Goal: Task Accomplishment & Management: Use online tool/utility

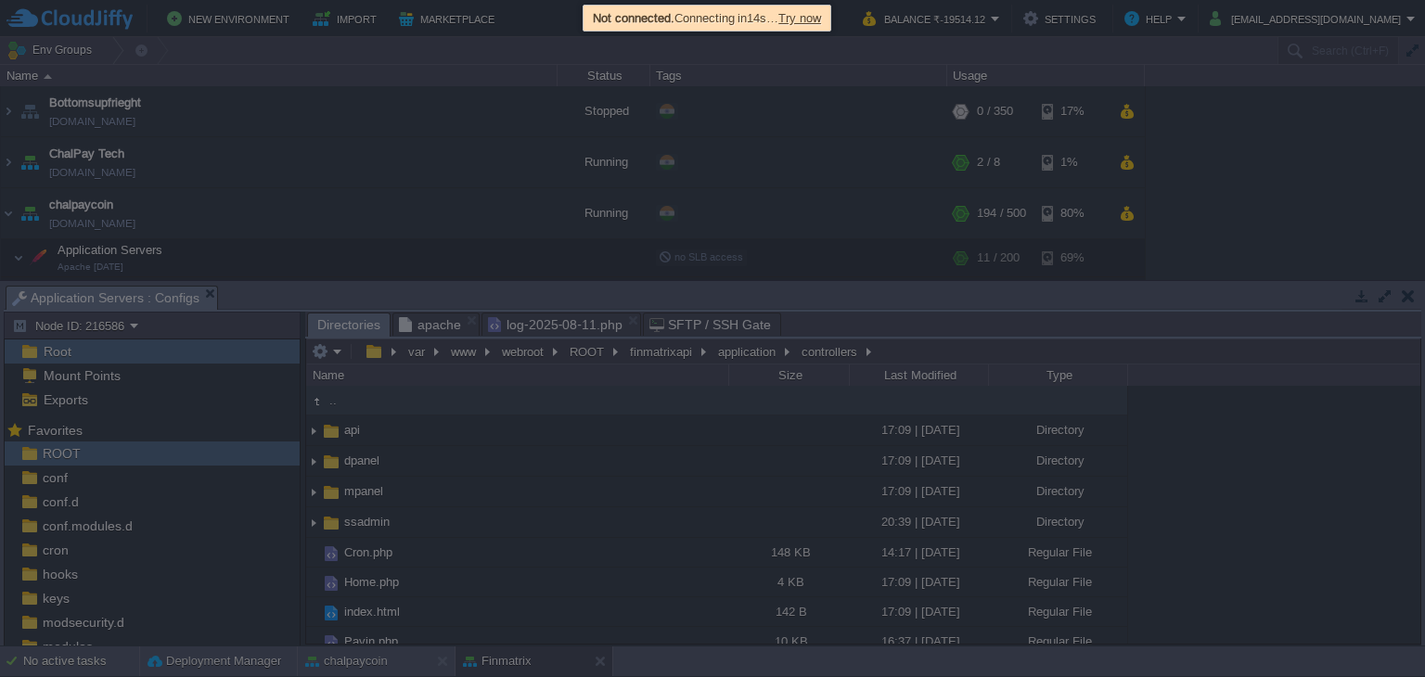
scroll to position [355, 0]
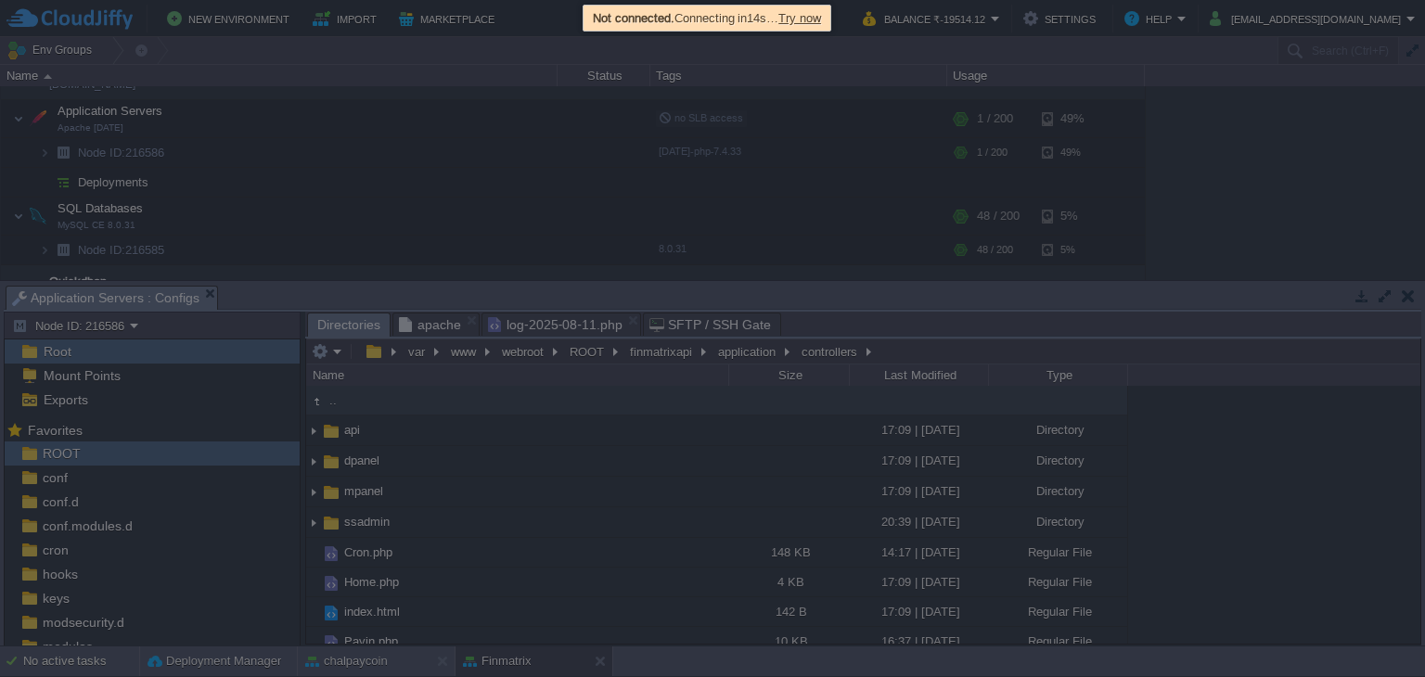
click at [821, 13] on span "Try now" at bounding box center [799, 18] width 43 height 14
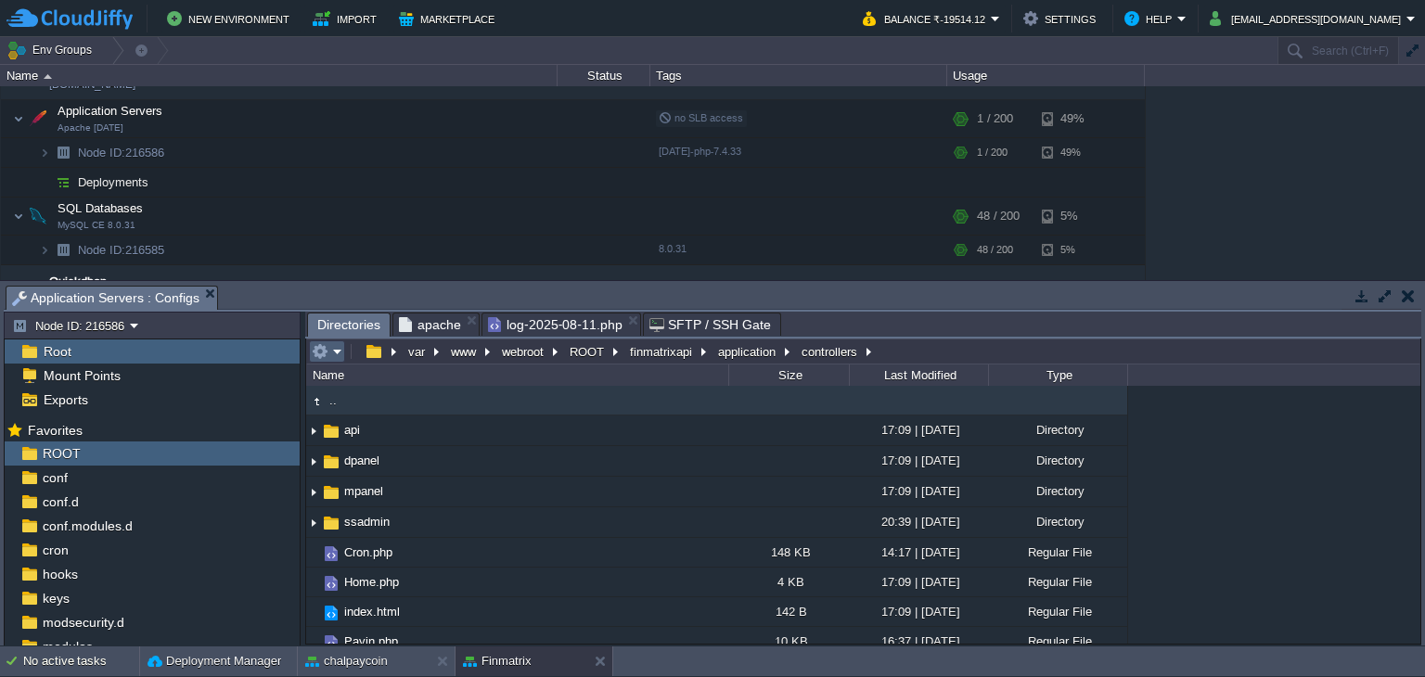
click at [321, 353] on button "button" at bounding box center [320, 351] width 17 height 17
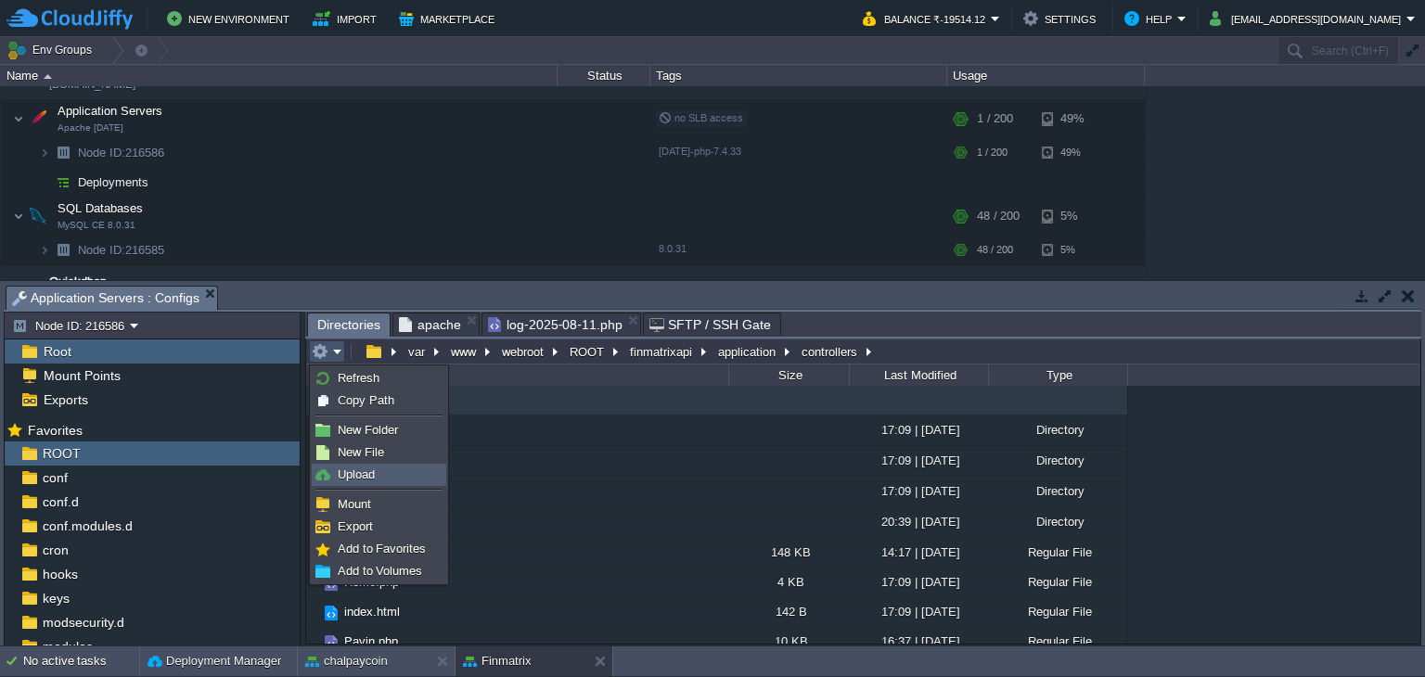
click at [371, 471] on span "Upload" at bounding box center [356, 475] width 37 height 14
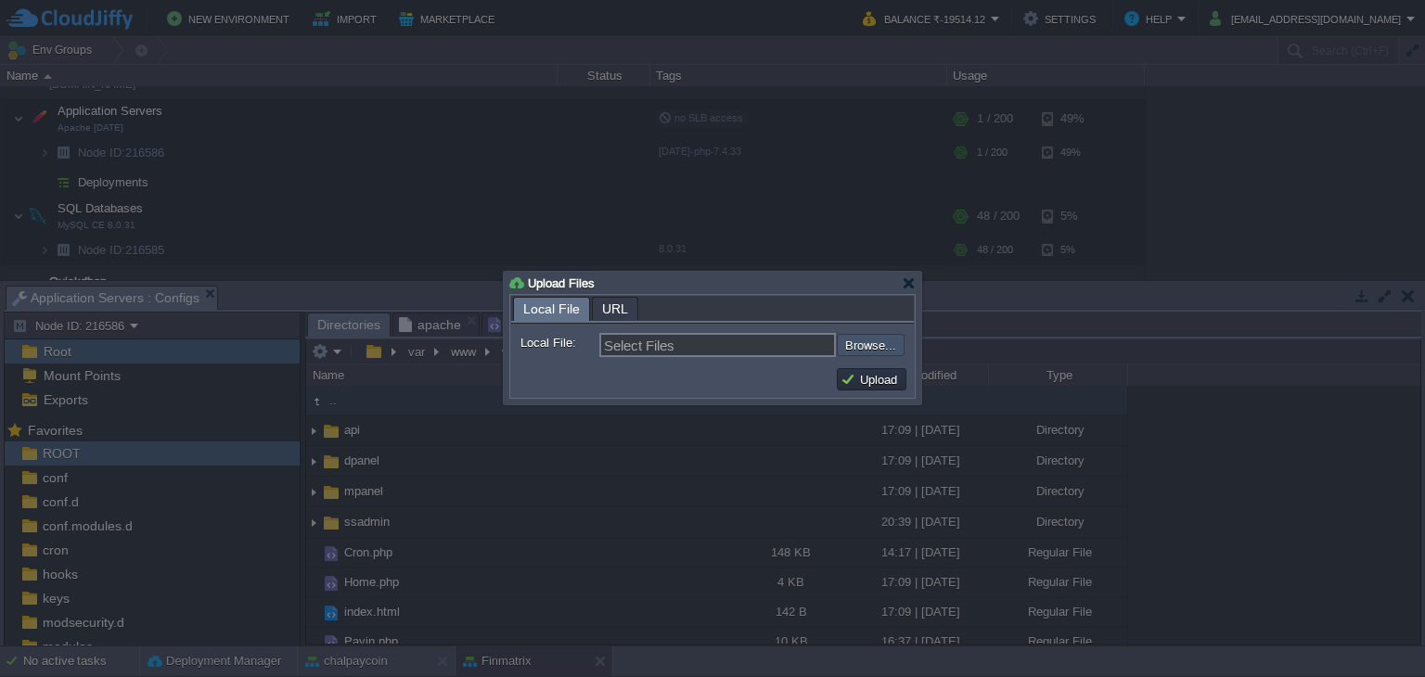
click at [857, 344] on input "file" at bounding box center [787, 345] width 235 height 22
type input "C:\fakepath\Cron.php"
type input "Cron.php"
click at [862, 383] on button "Upload" at bounding box center [872, 379] width 62 height 17
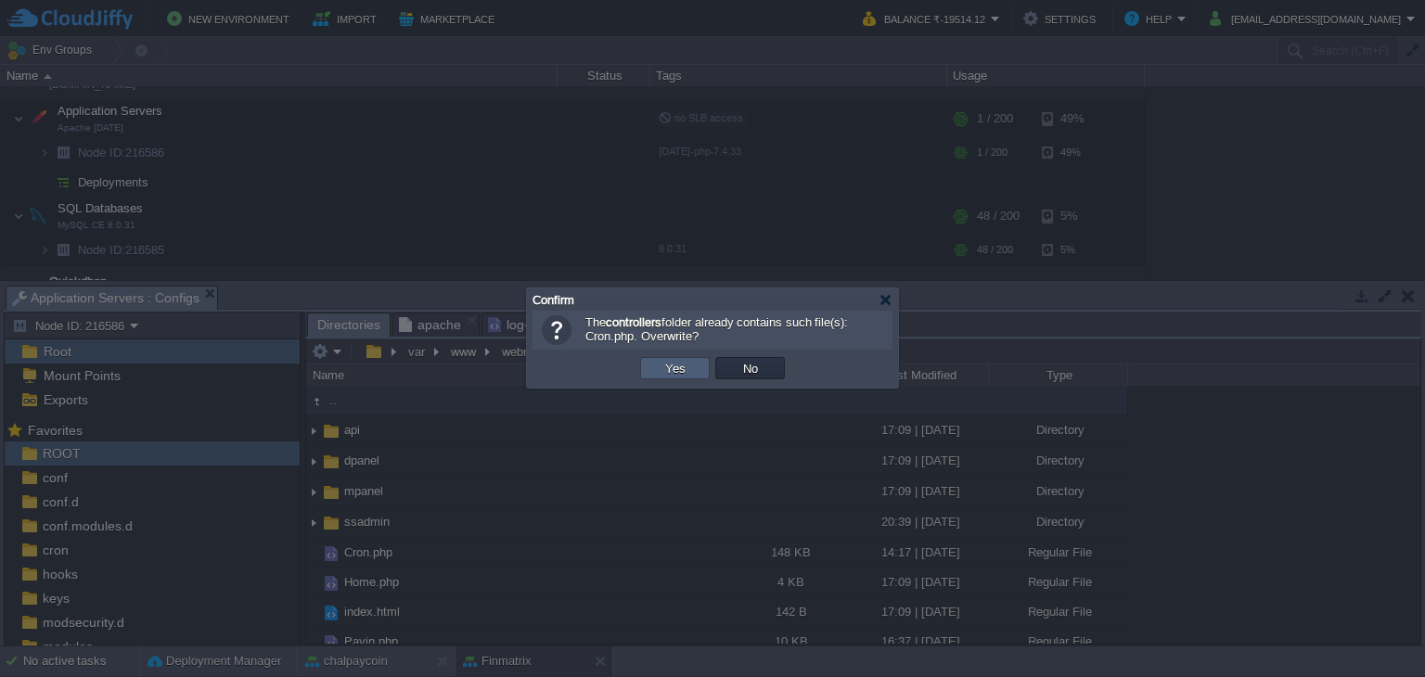
click at [656, 370] on td "Yes" at bounding box center [675, 368] width 70 height 22
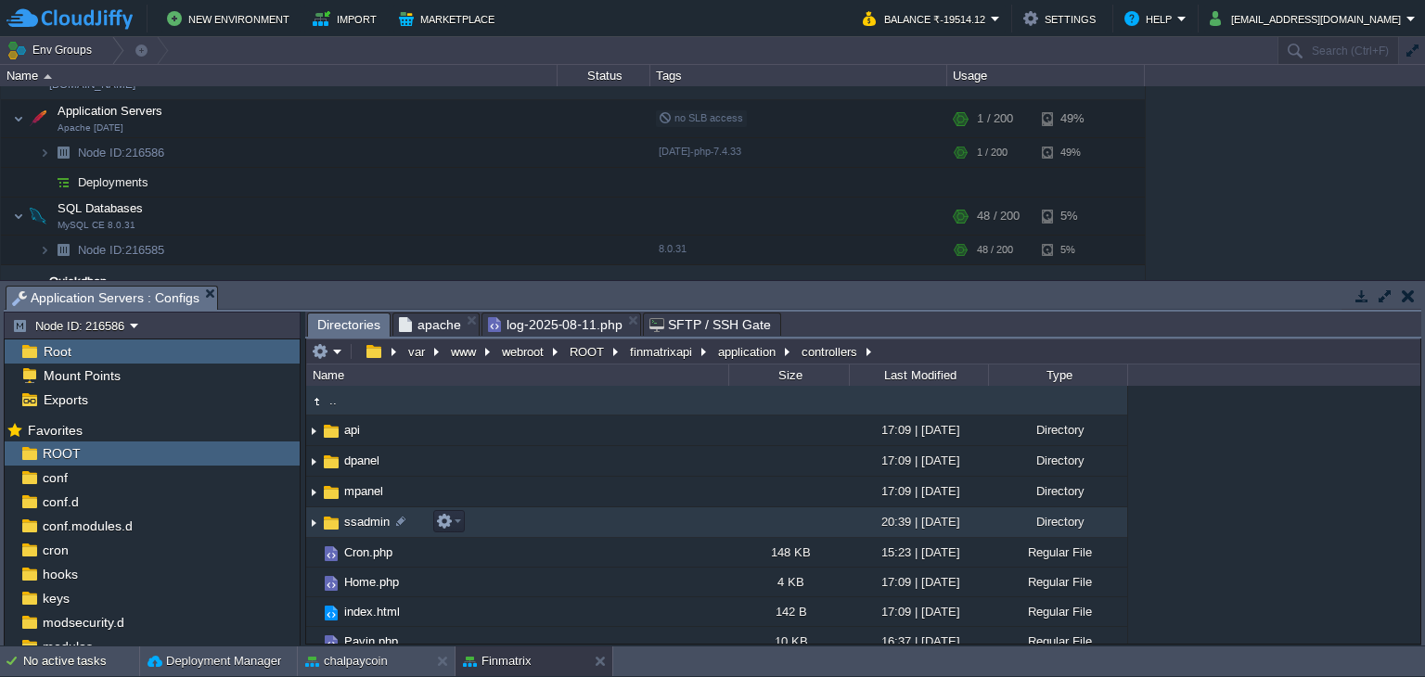
click at [336, 532] on img at bounding box center [331, 523] width 20 height 20
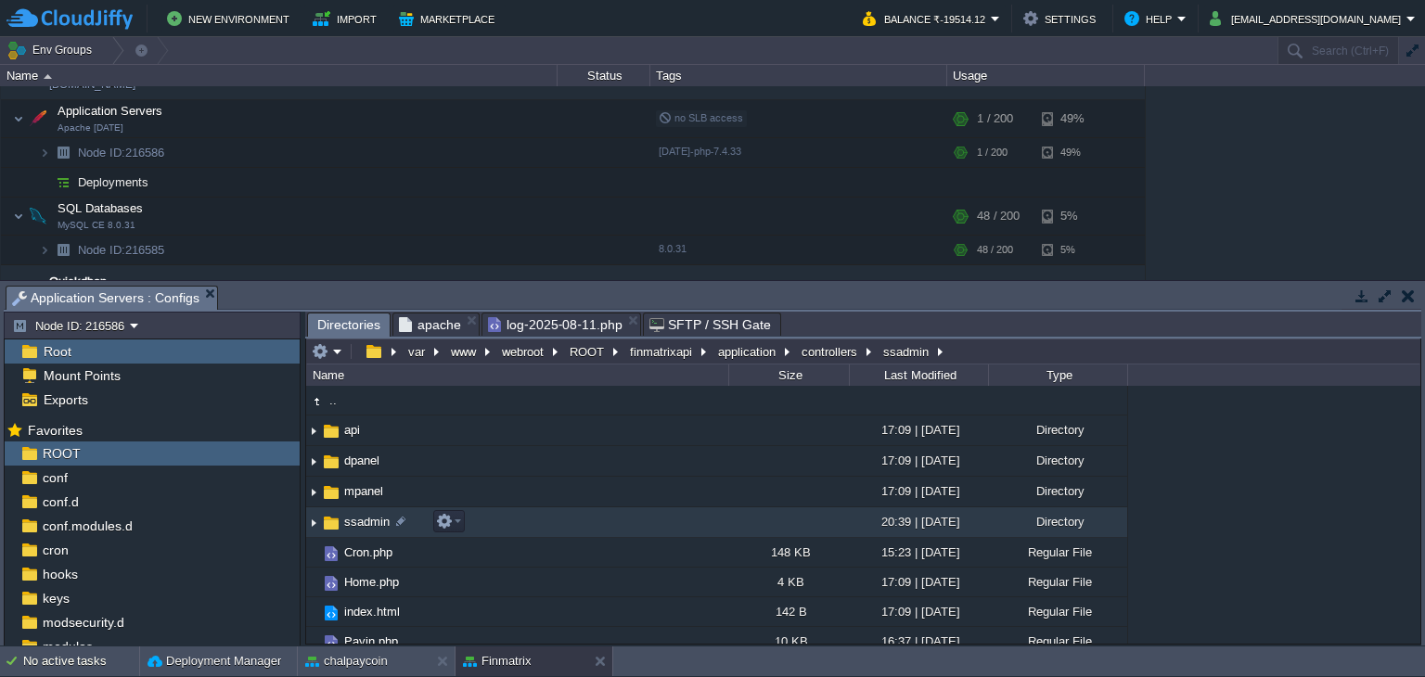
click at [336, 532] on img at bounding box center [331, 523] width 20 height 20
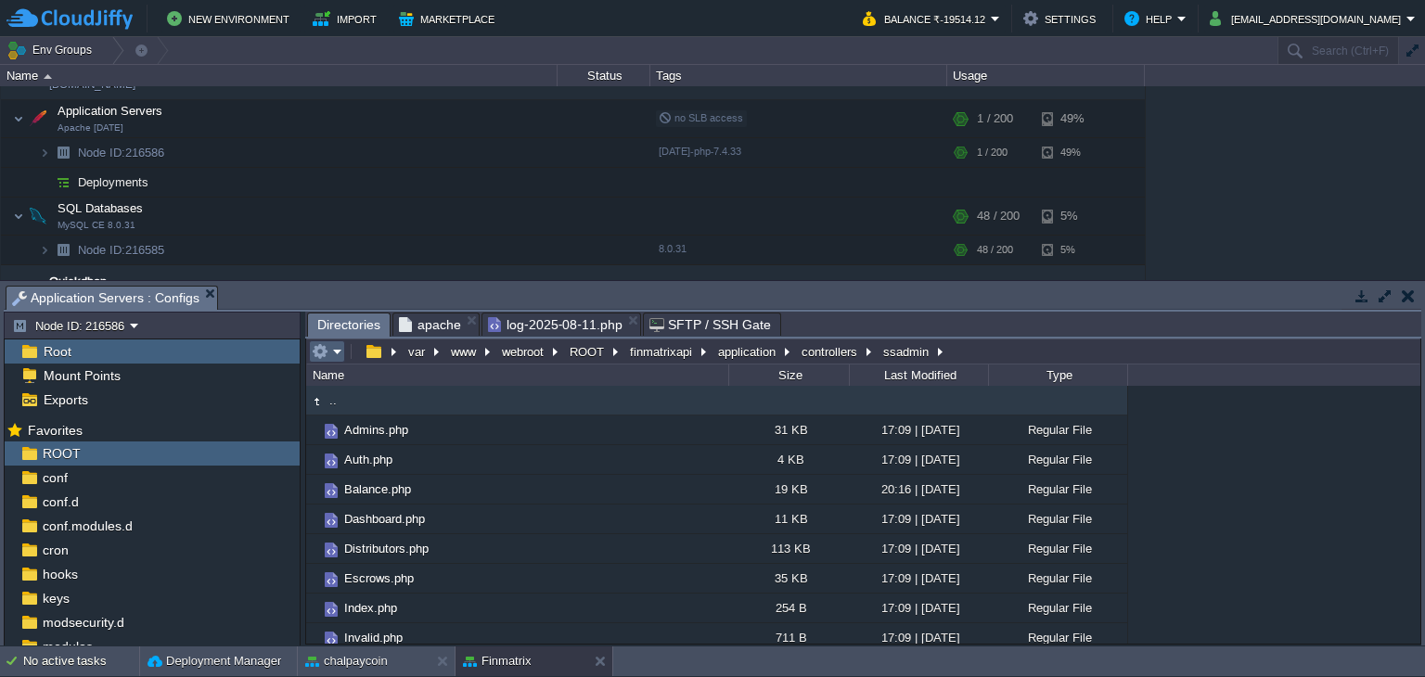
click at [330, 350] on em at bounding box center [327, 351] width 31 height 17
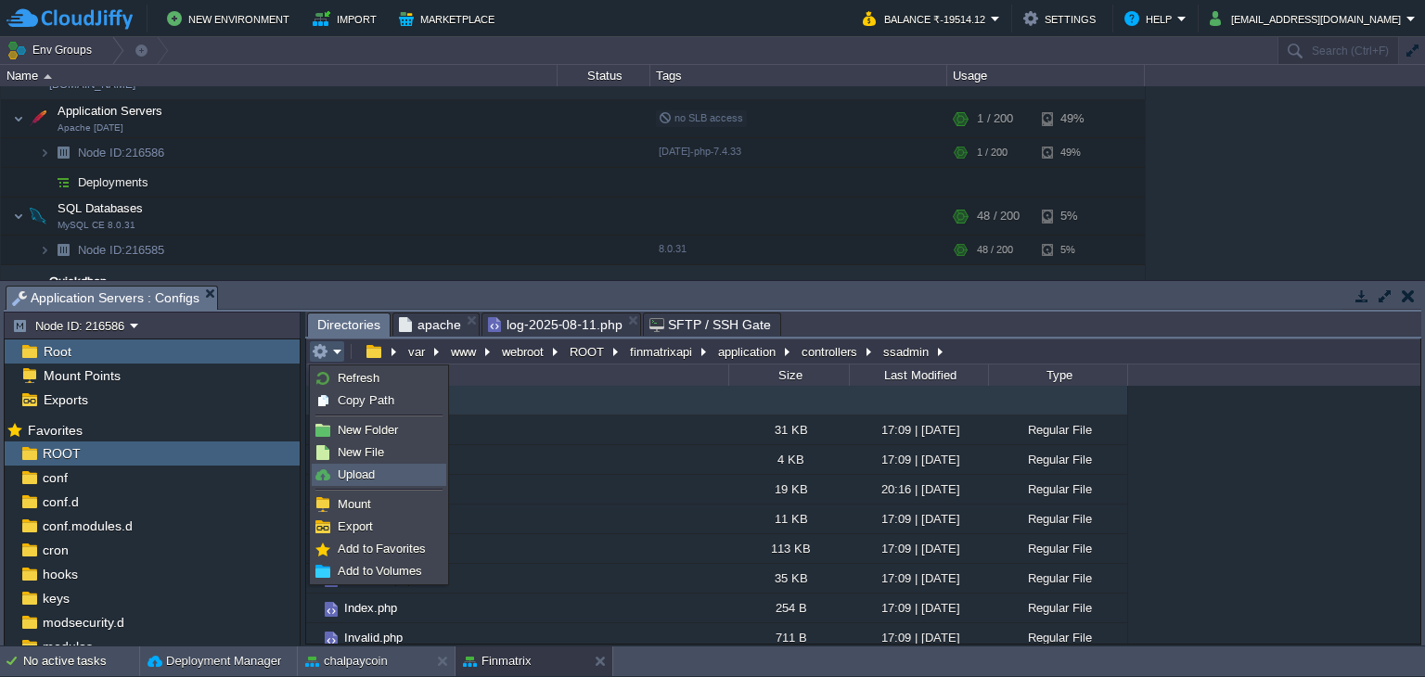
click at [376, 482] on link "Upload" at bounding box center [379, 475] width 133 height 20
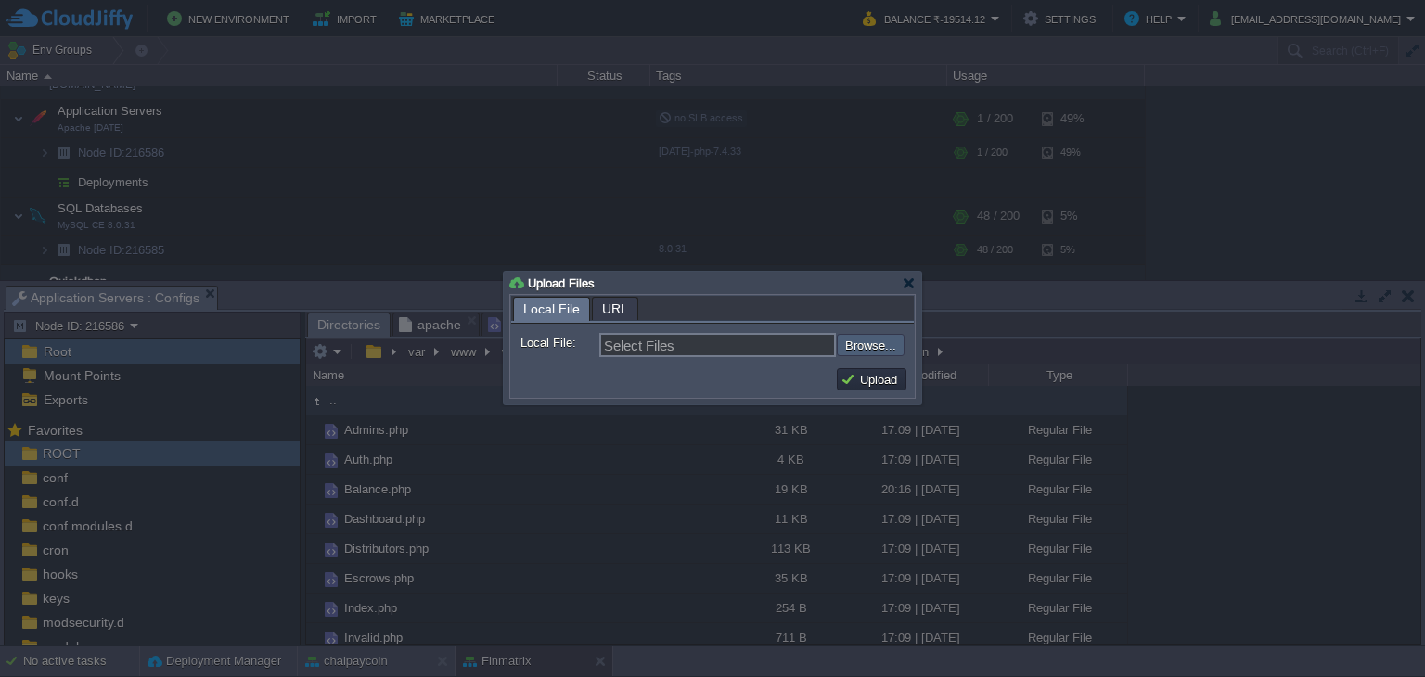
click at [865, 341] on input "file" at bounding box center [787, 345] width 235 height 22
type input "C:\fakepath\Reports.php"
type input "Reports.php"
click at [883, 379] on button "Upload" at bounding box center [872, 379] width 62 height 17
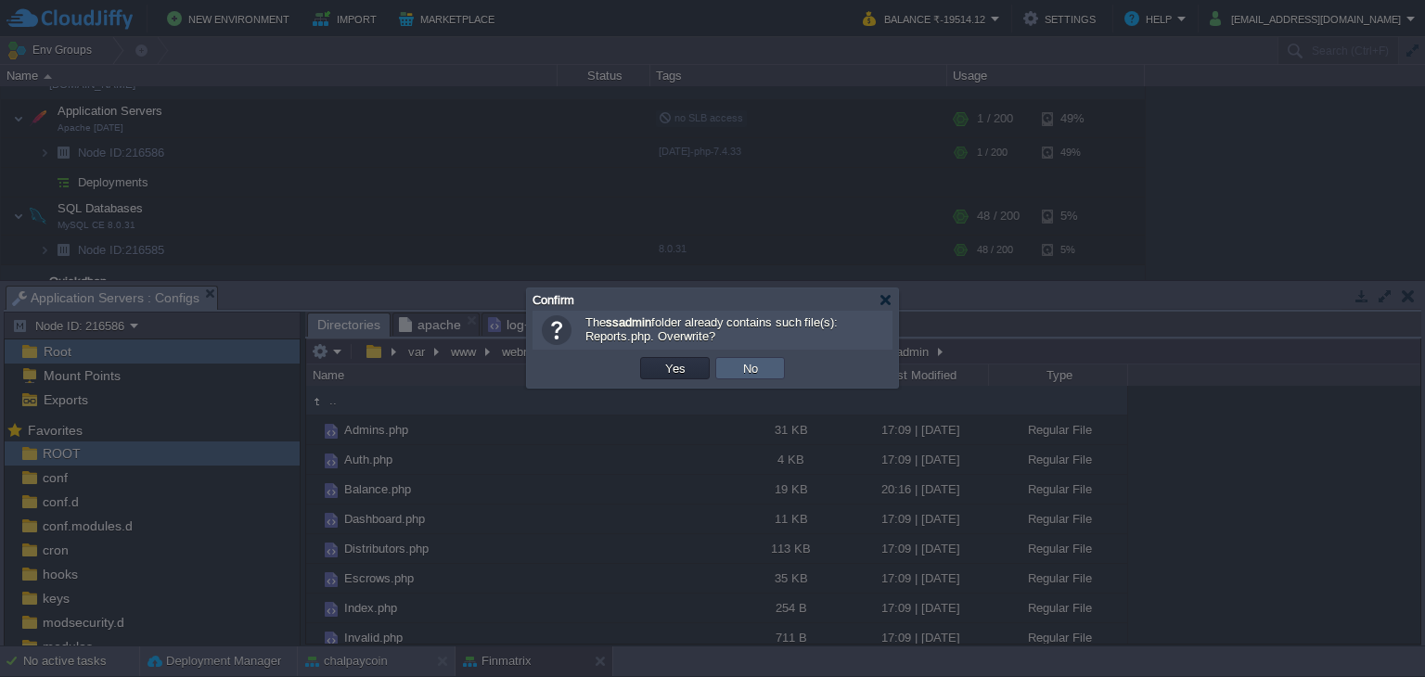
click at [698, 367] on td "Yes" at bounding box center [675, 368] width 70 height 22
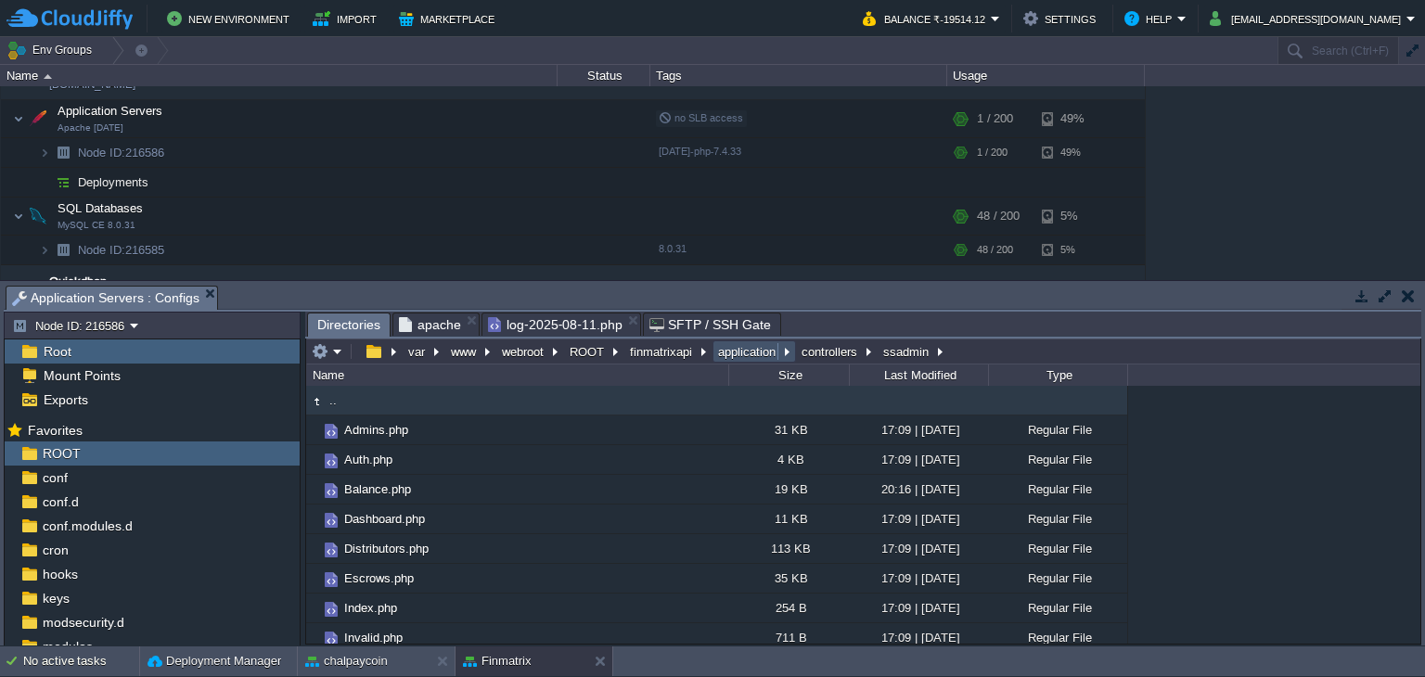
click at [752, 354] on button "application" at bounding box center [747, 351] width 65 height 17
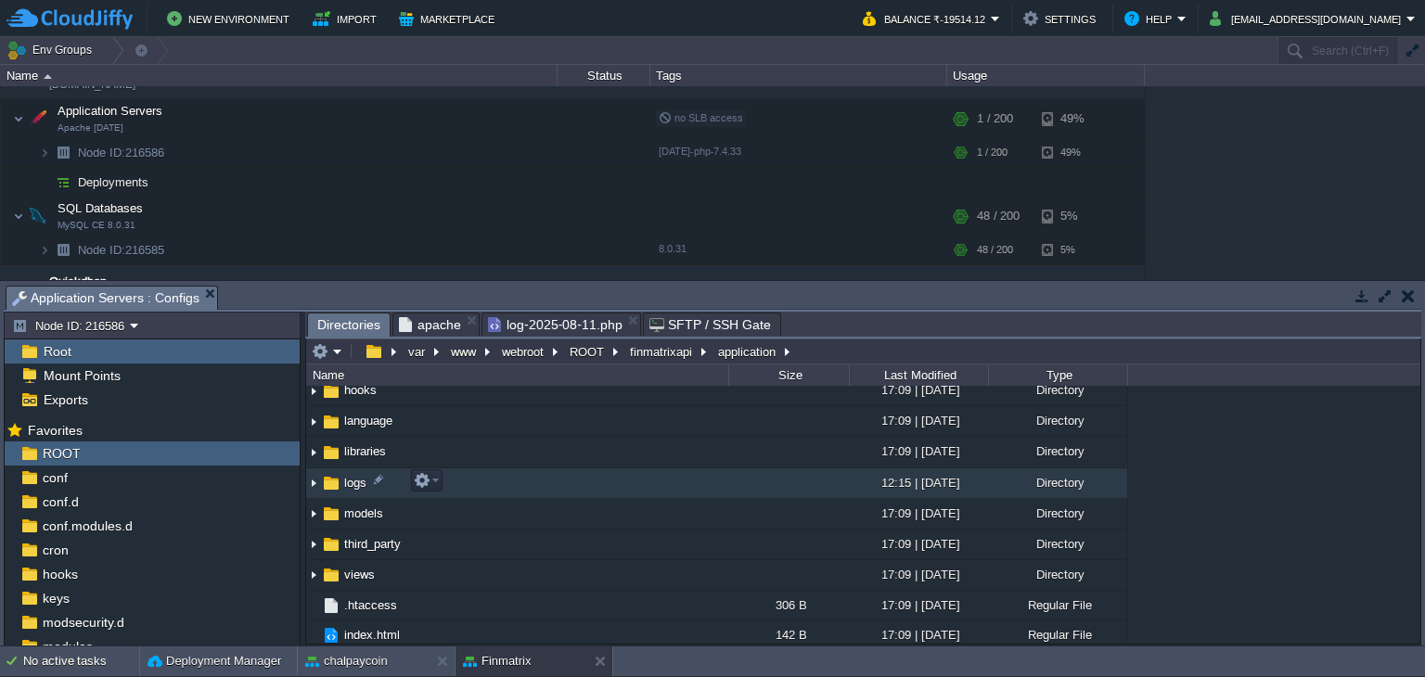
scroll to position [195, 0]
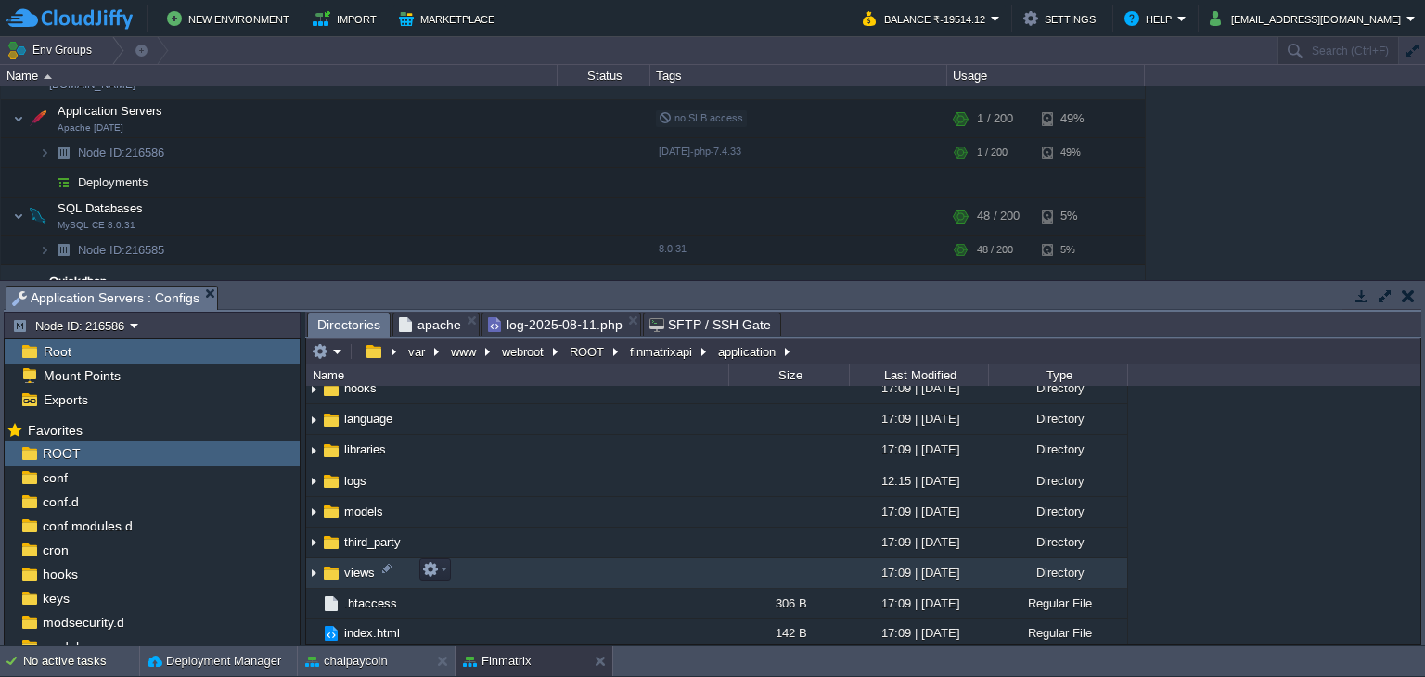
click at [360, 570] on span "views" at bounding box center [359, 573] width 36 height 16
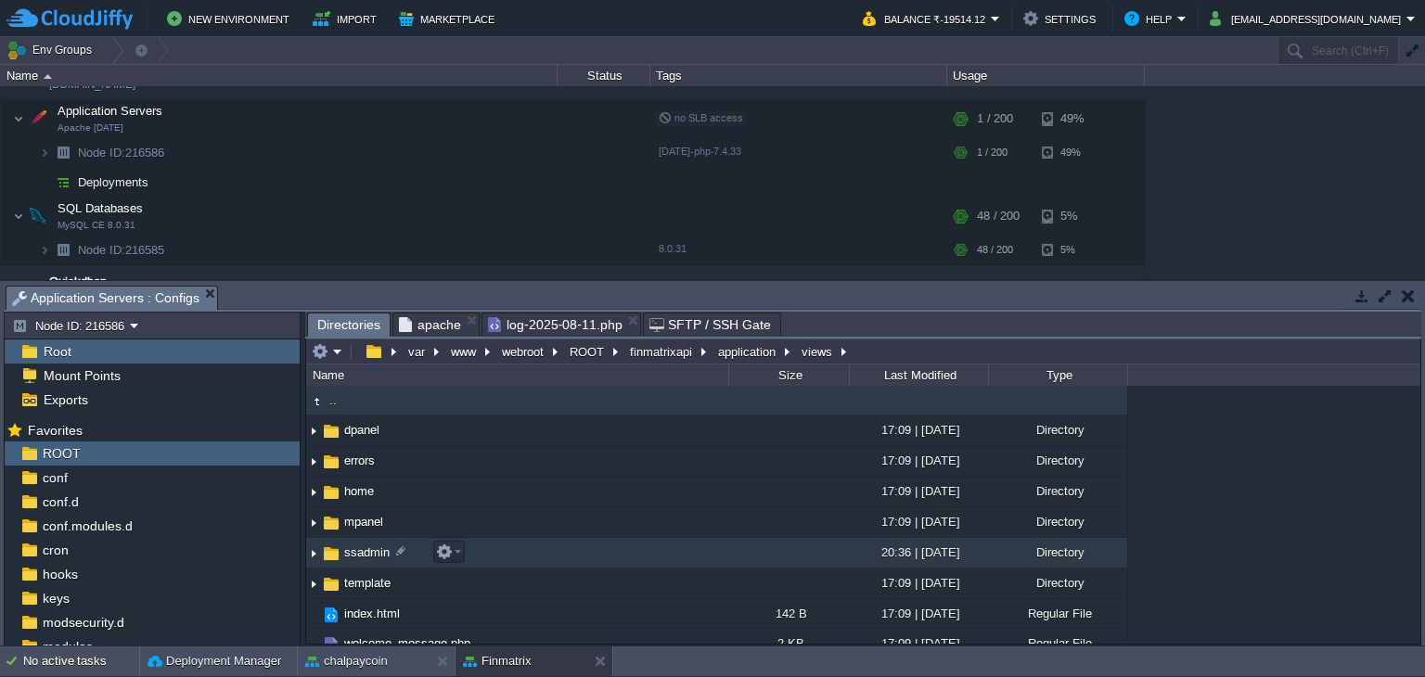
click at [352, 554] on span "ssadmin" at bounding box center [366, 553] width 51 height 16
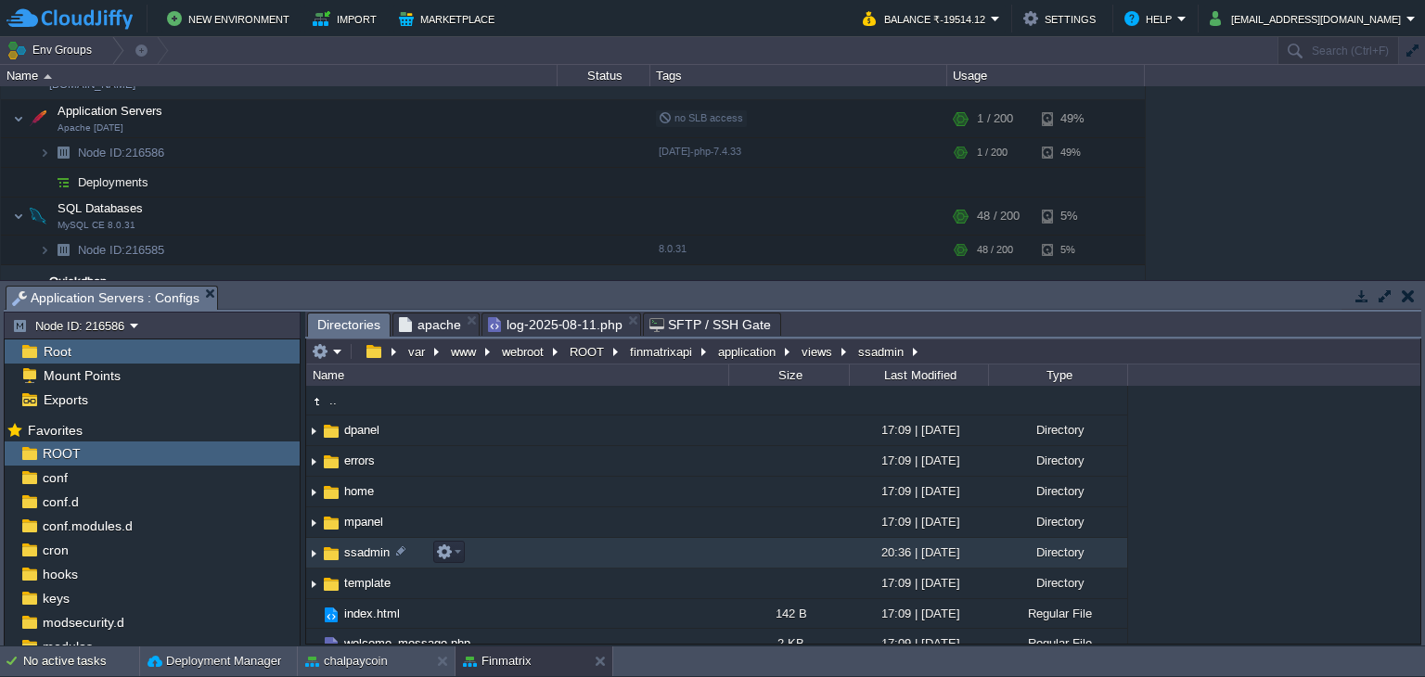
click at [352, 554] on span "ssadmin" at bounding box center [366, 553] width 51 height 16
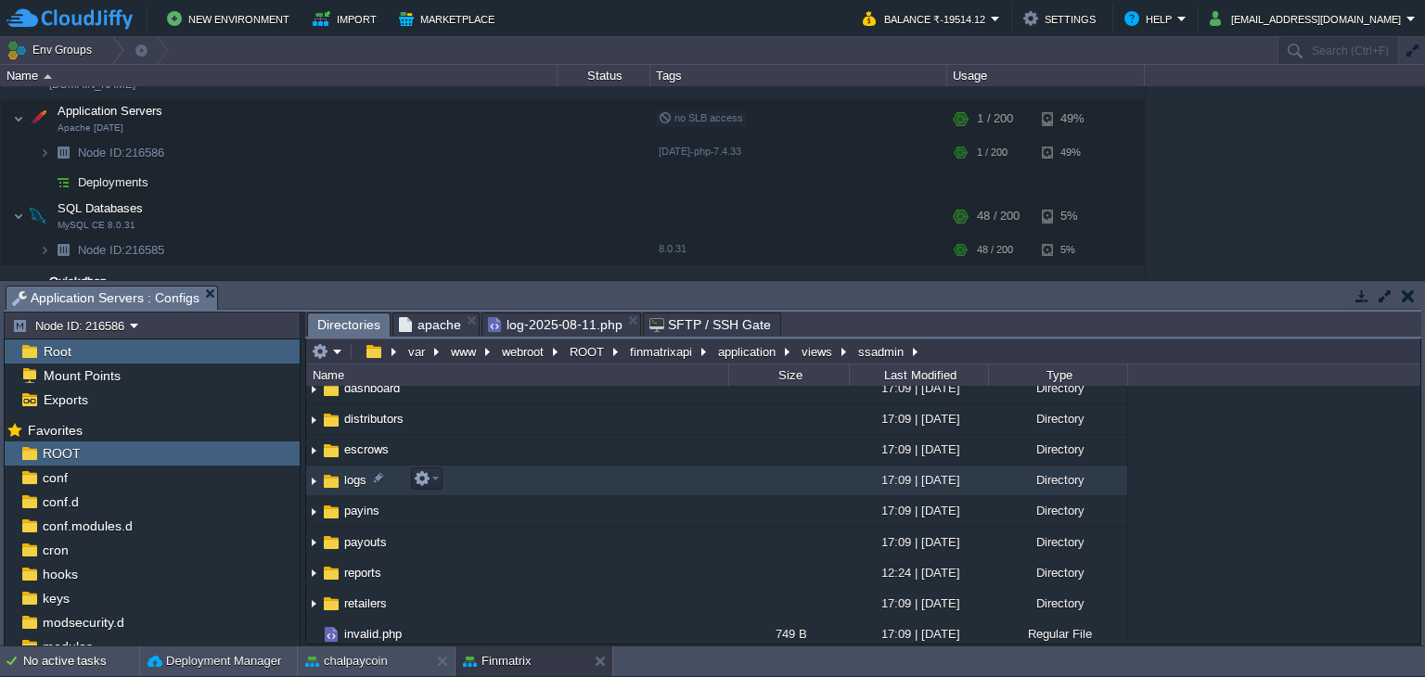
scroll to position [135, 0]
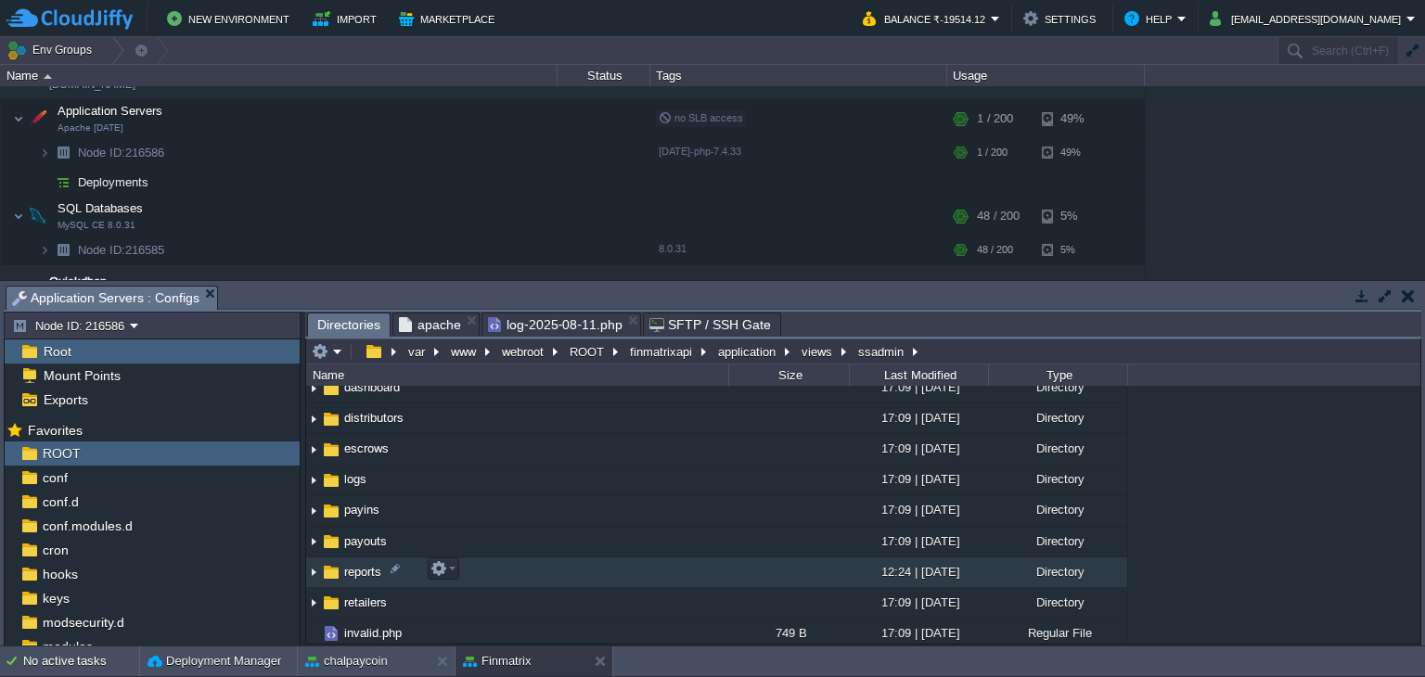
click at [360, 558] on td "reports" at bounding box center [517, 573] width 422 height 31
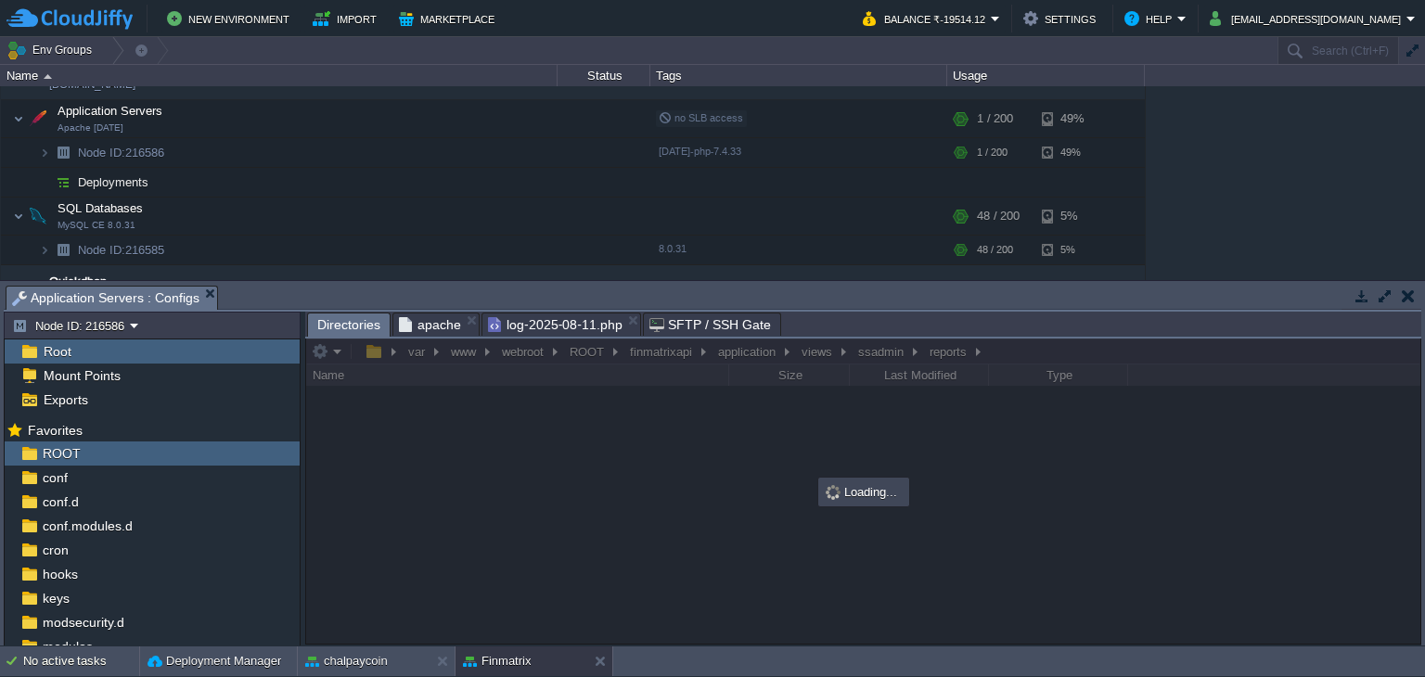
scroll to position [0, 0]
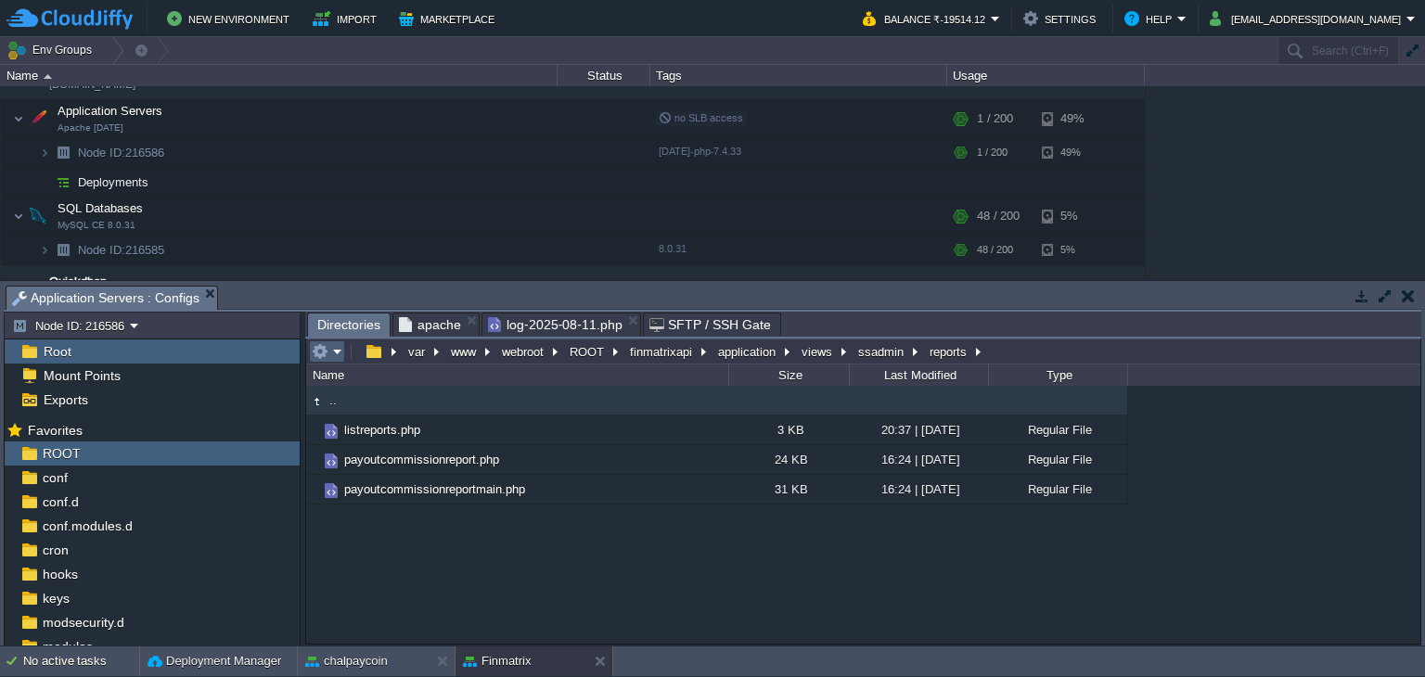
click at [329, 357] on em at bounding box center [327, 351] width 31 height 17
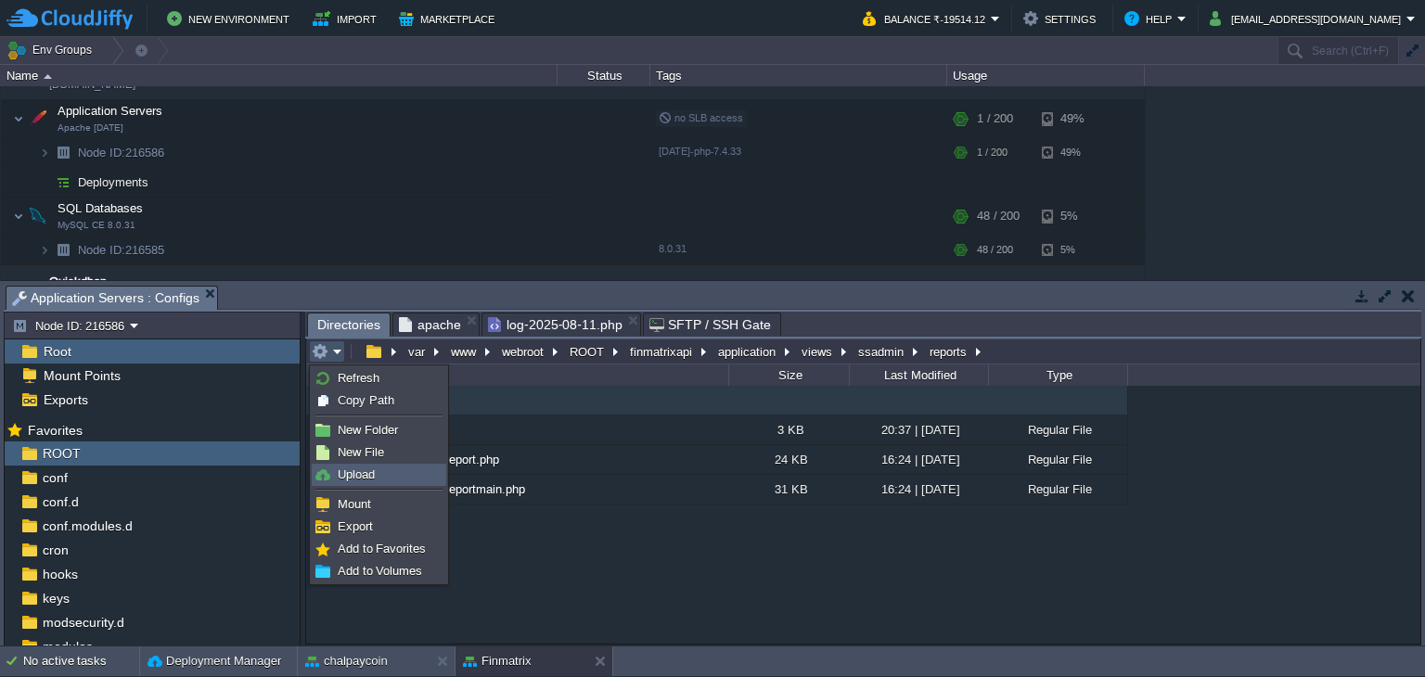
click at [369, 477] on span "Upload" at bounding box center [356, 475] width 37 height 14
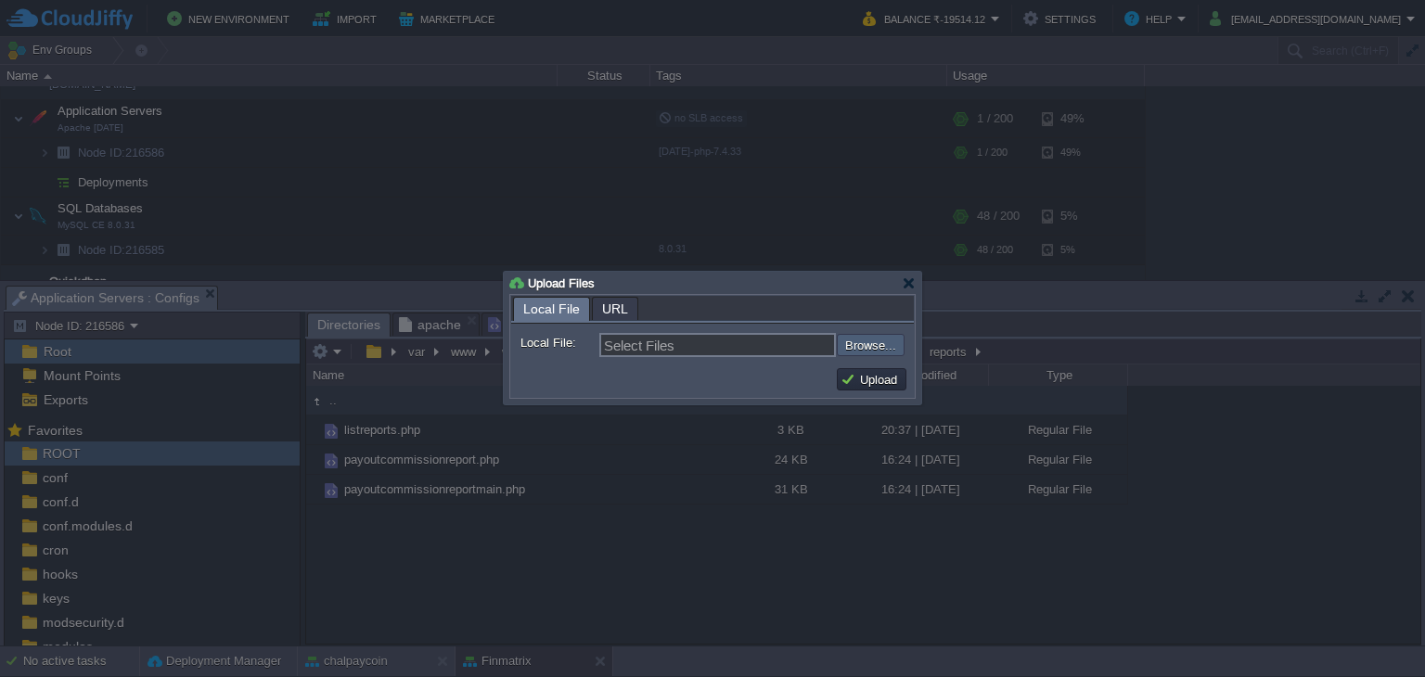
click at [891, 352] on input "file" at bounding box center [787, 345] width 235 height 22
type input "C:\fakepath\payoutcommissionreportmain.php"
type input "payoutcommissionreportmain.php, payoutcommissionreport.php"
click at [858, 382] on button "Upload" at bounding box center [872, 379] width 62 height 17
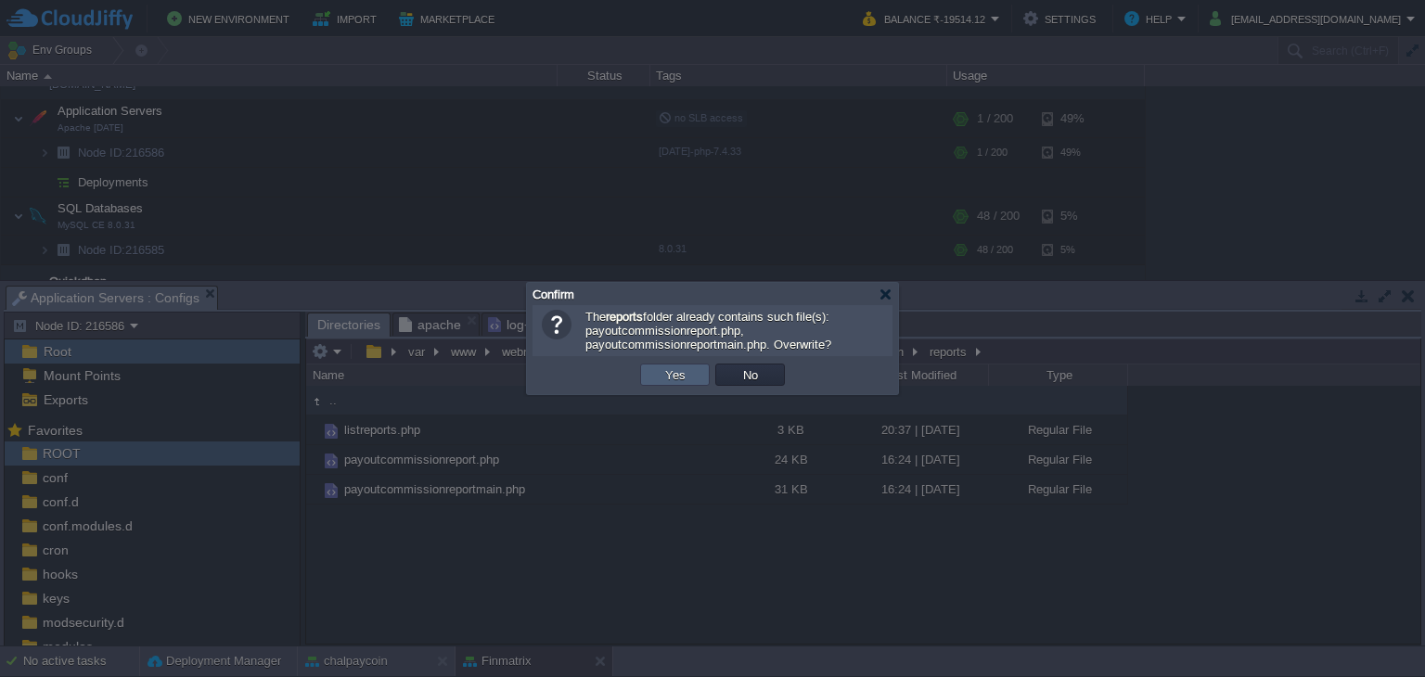
click at [675, 376] on button "Yes" at bounding box center [676, 375] width 32 height 17
